Goal: Information Seeking & Learning: Learn about a topic

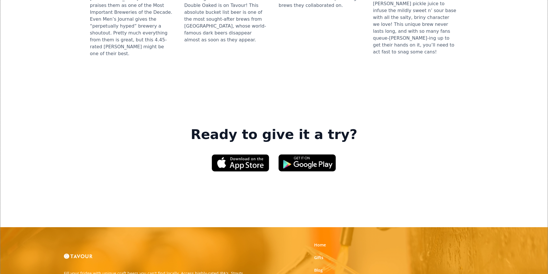
scroll to position [834, 0]
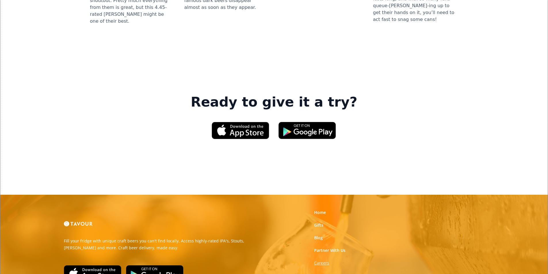
click at [327, 260] on strong "Careers" at bounding box center [321, 262] width 15 height 5
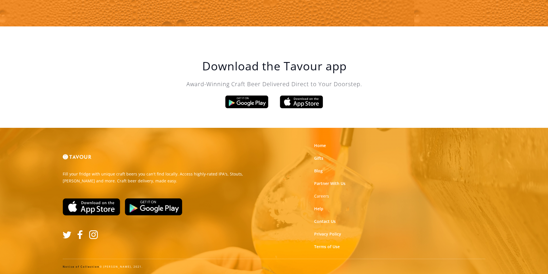
scroll to position [975, 0]
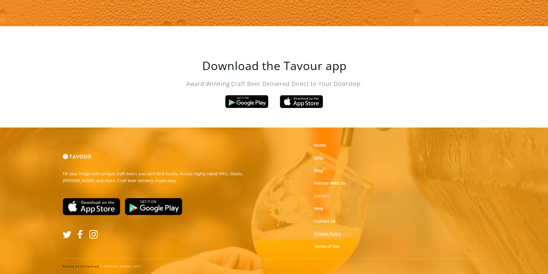
click at [320, 235] on link "Privacy Policy" at bounding box center [327, 234] width 27 height 6
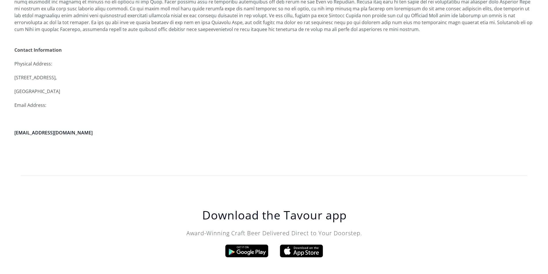
scroll to position [1637, 0]
